Goal: Communication & Community: Participate in discussion

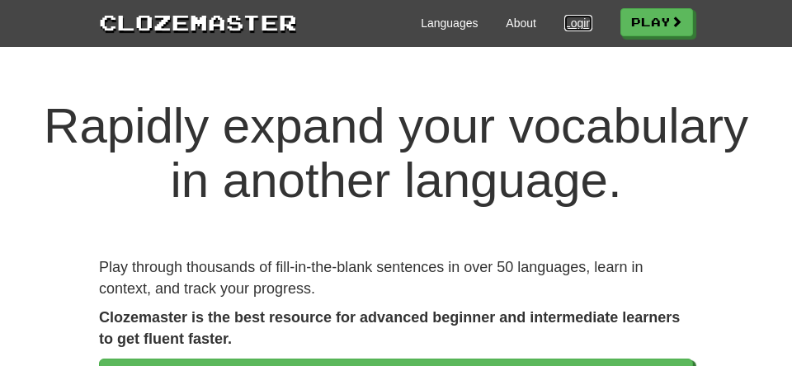
click at [592, 21] on link "Login" at bounding box center [578, 23] width 28 height 17
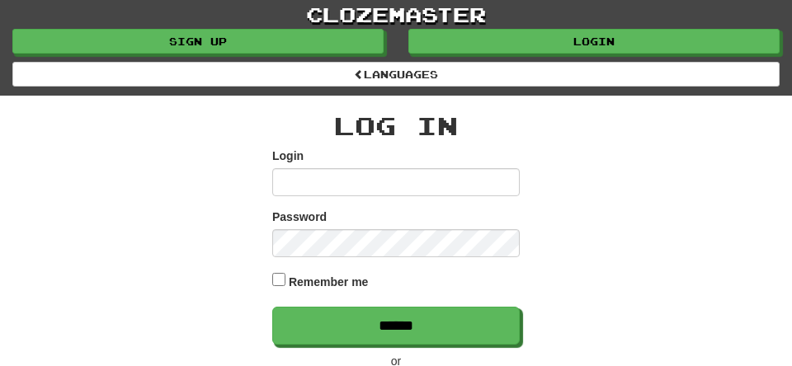
click at [394, 196] on input "Login" at bounding box center [396, 182] width 248 height 28
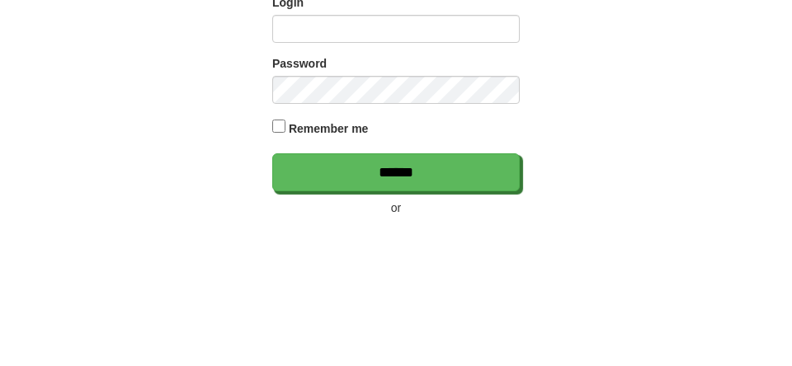
click at [448, 196] on input "Login" at bounding box center [396, 182] width 248 height 28
type input "**********"
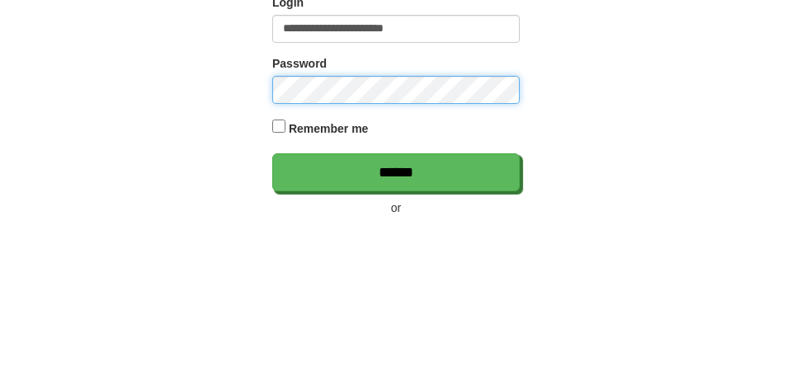
click at [272, 307] on input "******" at bounding box center [396, 326] width 248 height 38
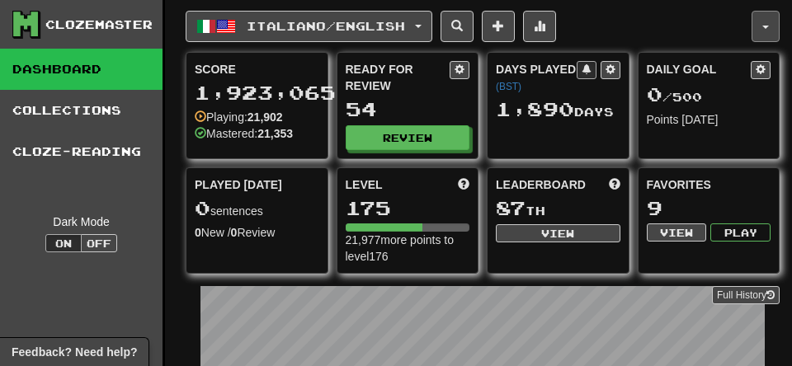
click at [757, 24] on button "button" at bounding box center [766, 26] width 28 height 31
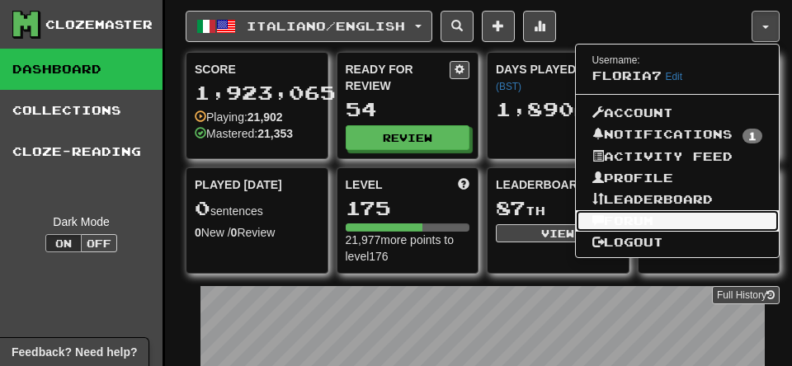
click at [603, 232] on link "Forum" at bounding box center [678, 220] width 204 height 21
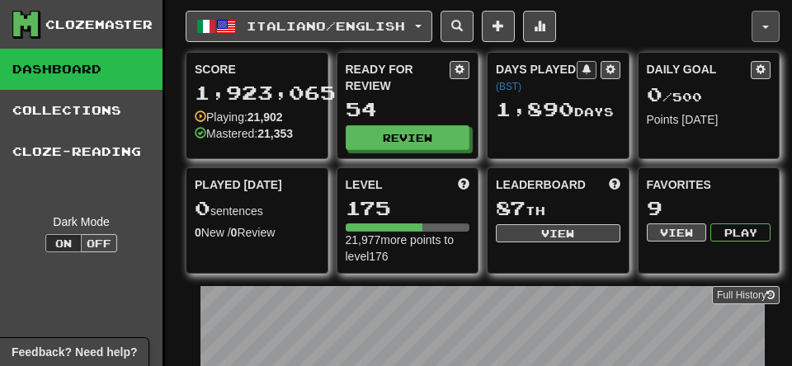
click at [767, 26] on span "button" at bounding box center [765, 27] width 7 height 3
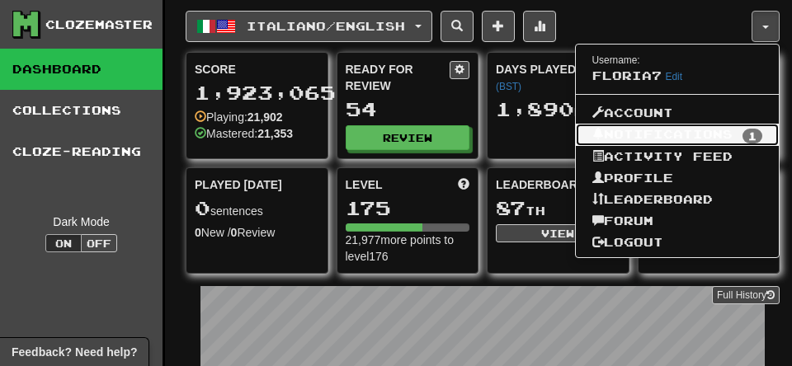
click at [613, 147] on link "Notifications 1" at bounding box center [678, 135] width 204 height 23
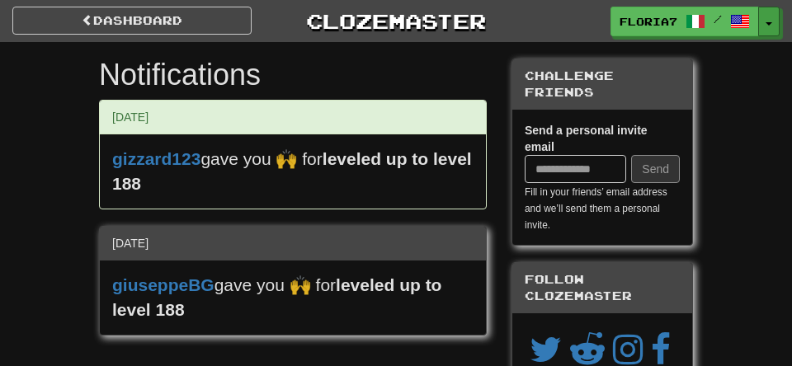
click at [768, 25] on span "button" at bounding box center [769, 23] width 7 height 3
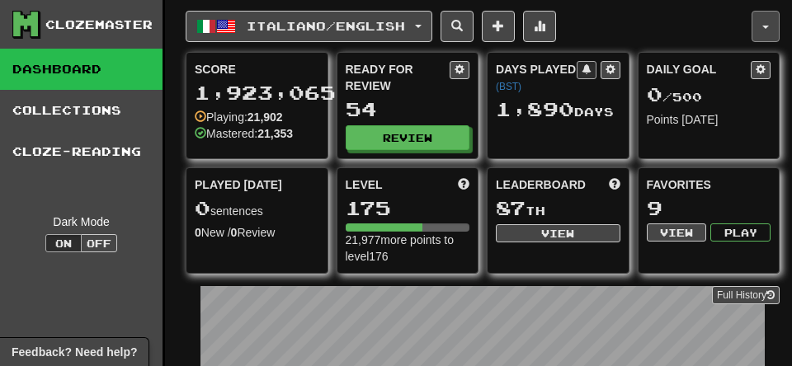
click at [773, 31] on button "button" at bounding box center [766, 26] width 28 height 31
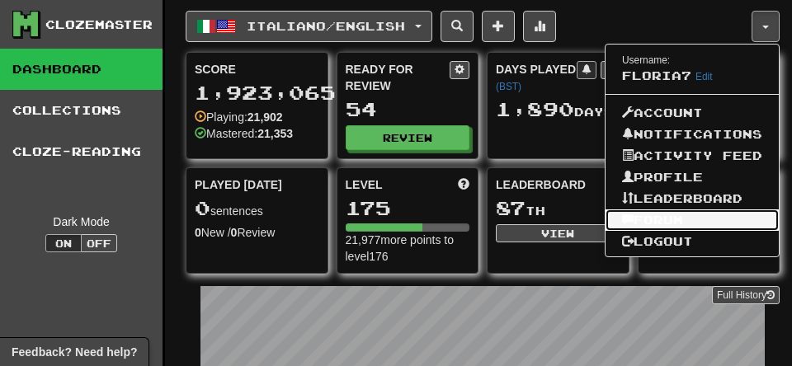
click at [611, 231] on link "Forum" at bounding box center [692, 220] width 173 height 21
